Goal: Entertainment & Leisure: Consume media (video, audio)

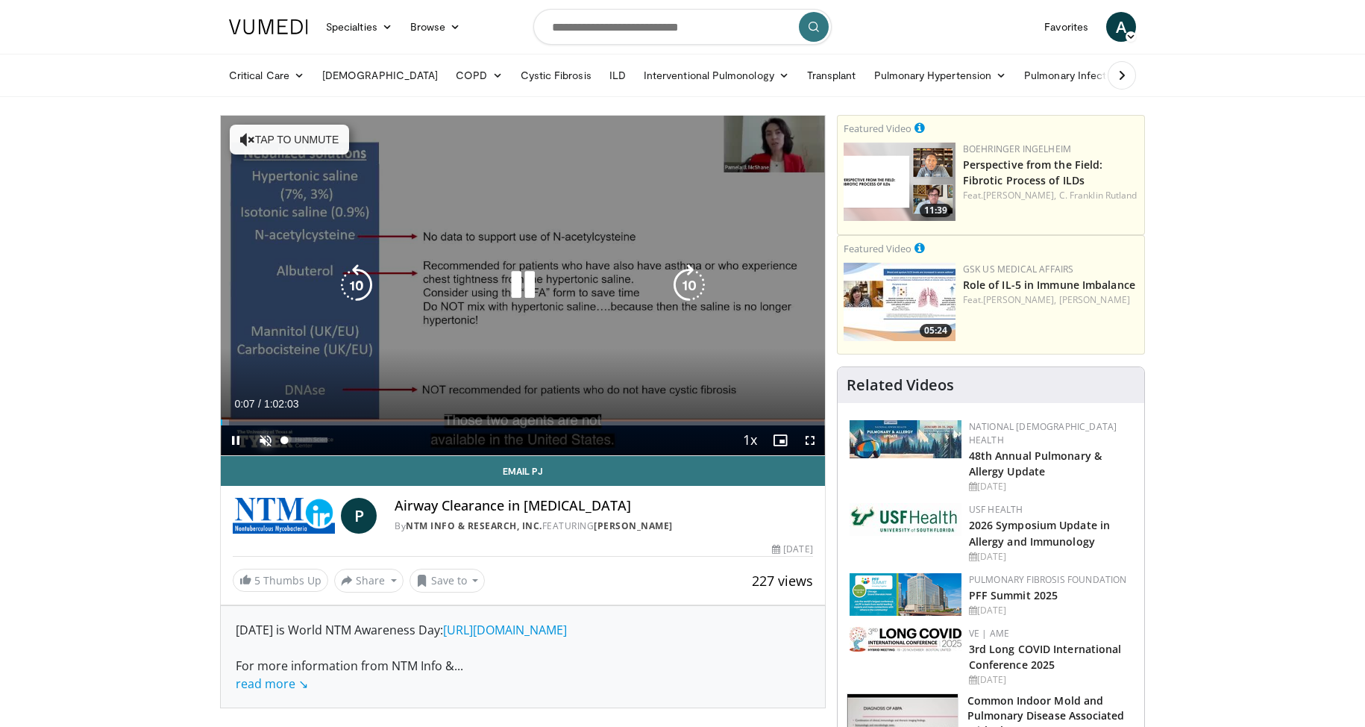
click at [261, 437] on span "Video Player" at bounding box center [266, 440] width 30 height 30
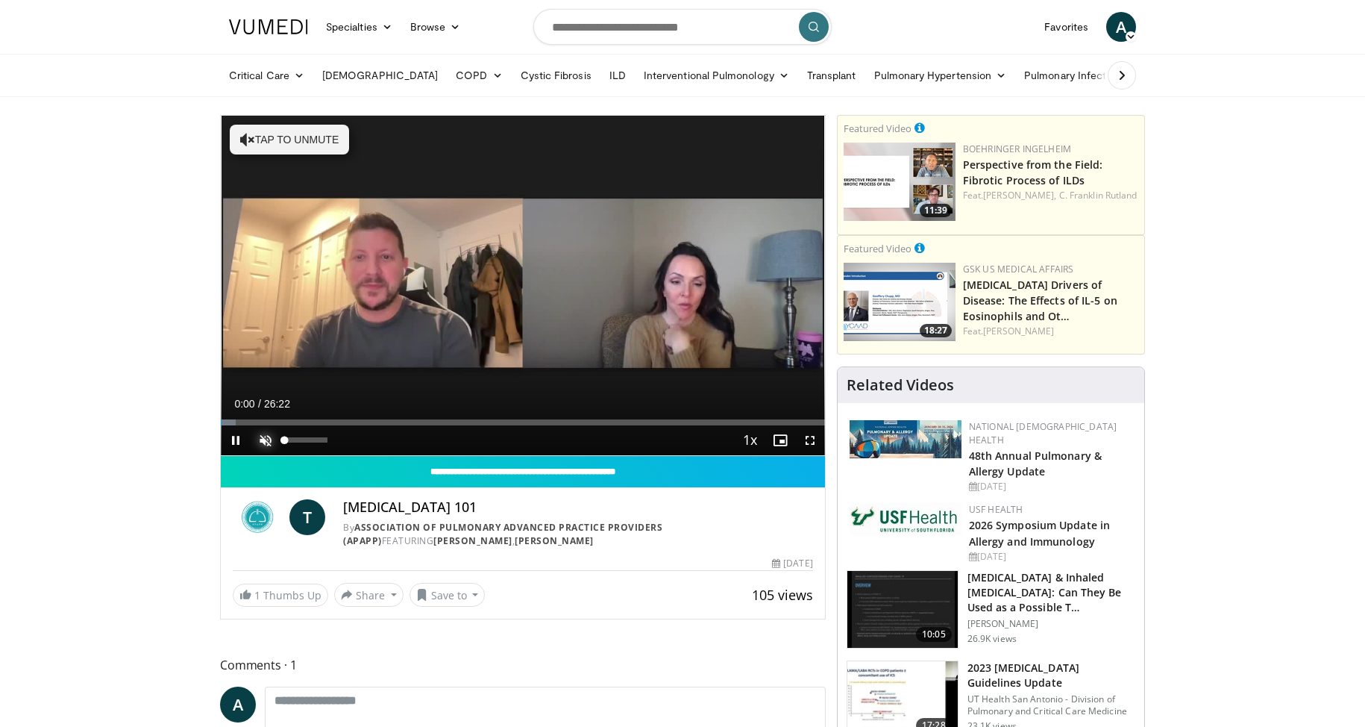
click at [266, 431] on span "Video Player" at bounding box center [266, 440] width 30 height 30
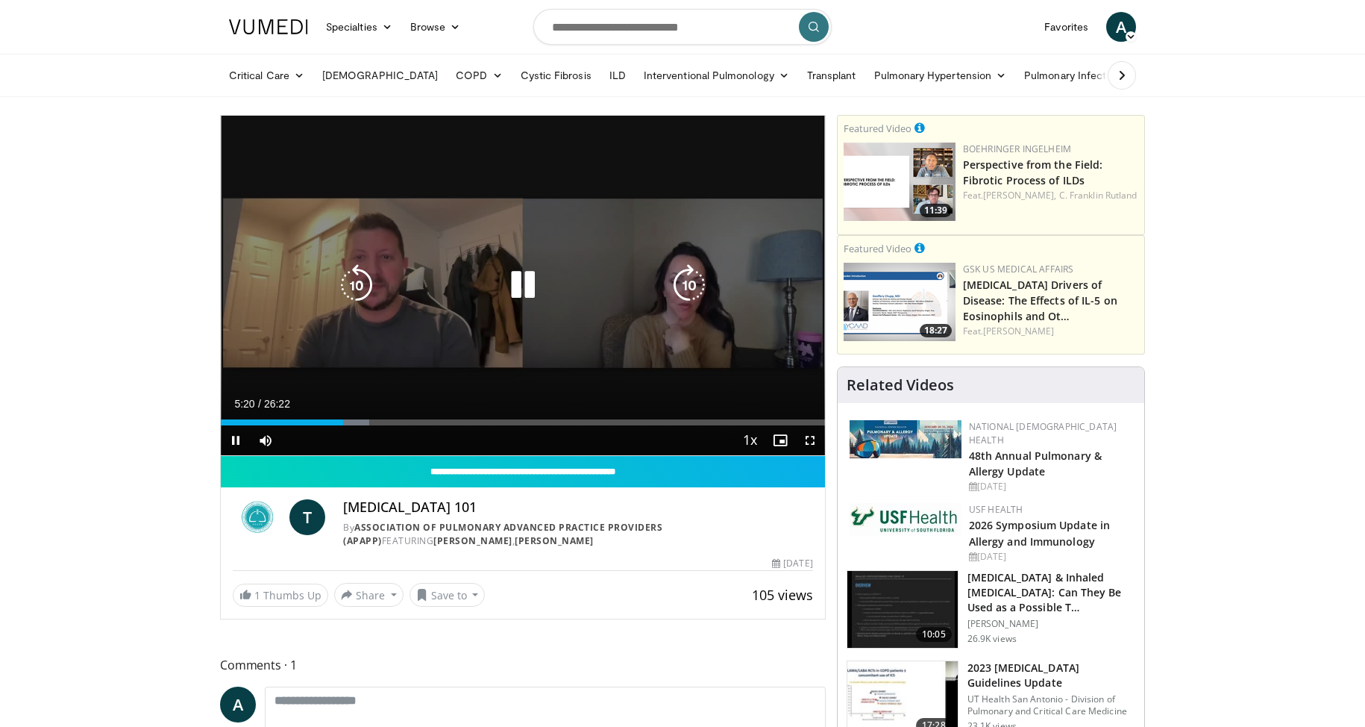
click at [525, 283] on icon "Video Player" at bounding box center [523, 285] width 42 height 42
